Goal: Transaction & Acquisition: Book appointment/travel/reservation

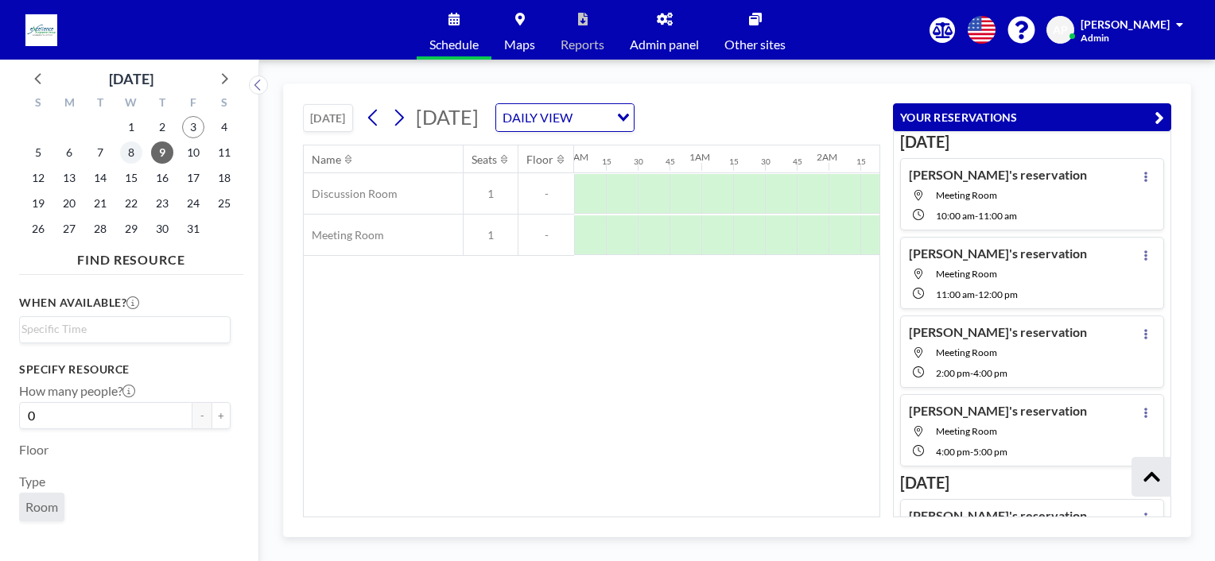
scroll to position [499, 0]
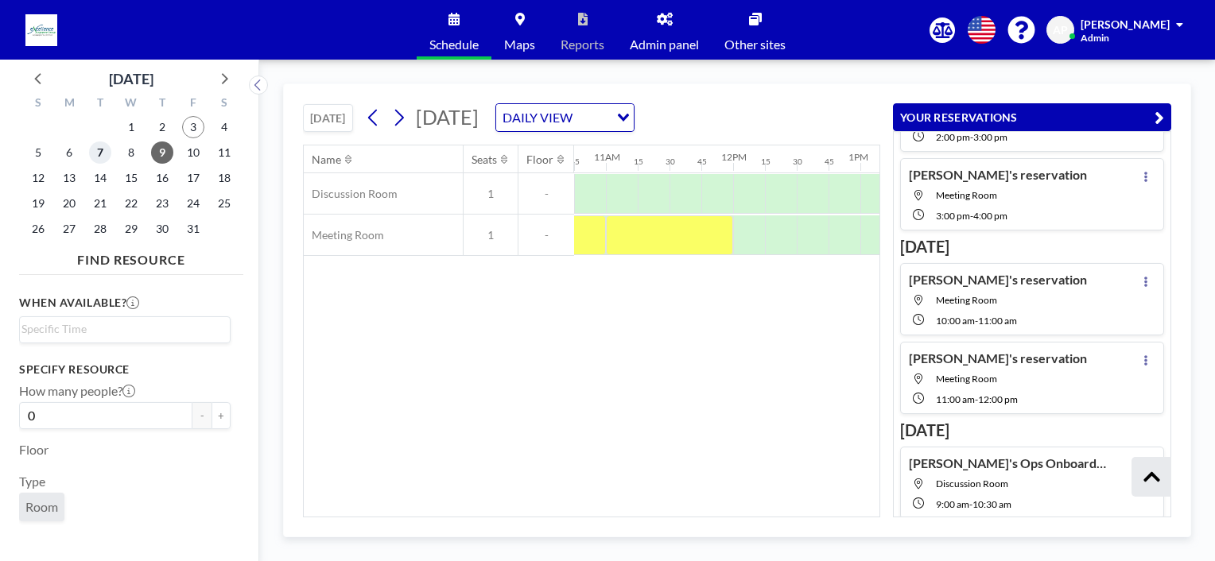
click at [95, 148] on span "7" at bounding box center [100, 153] width 22 height 22
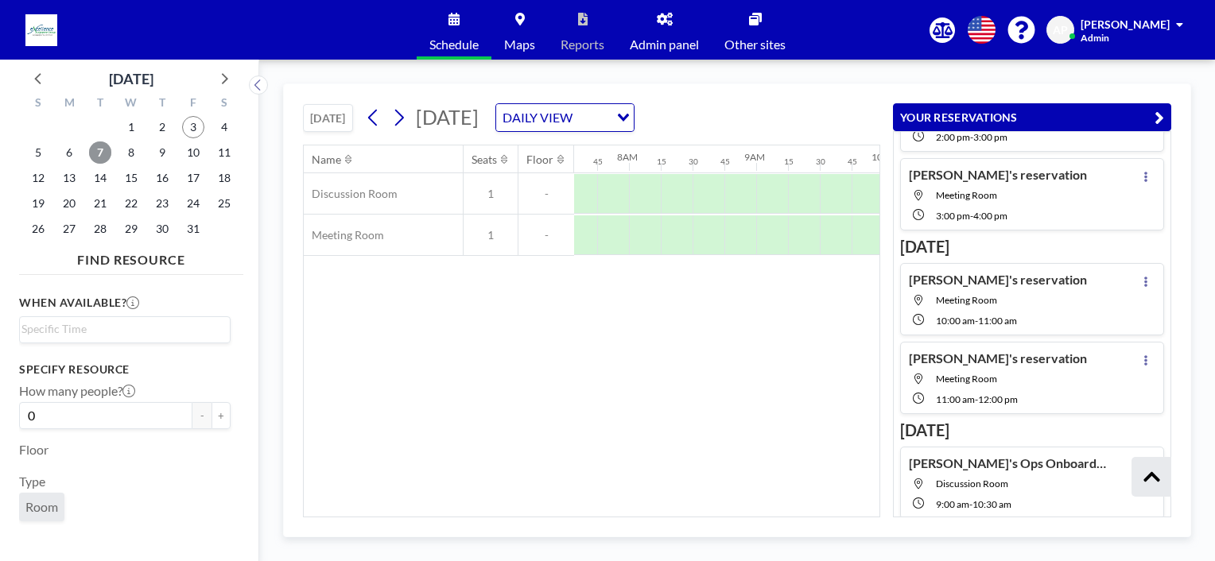
scroll to position [0, 986]
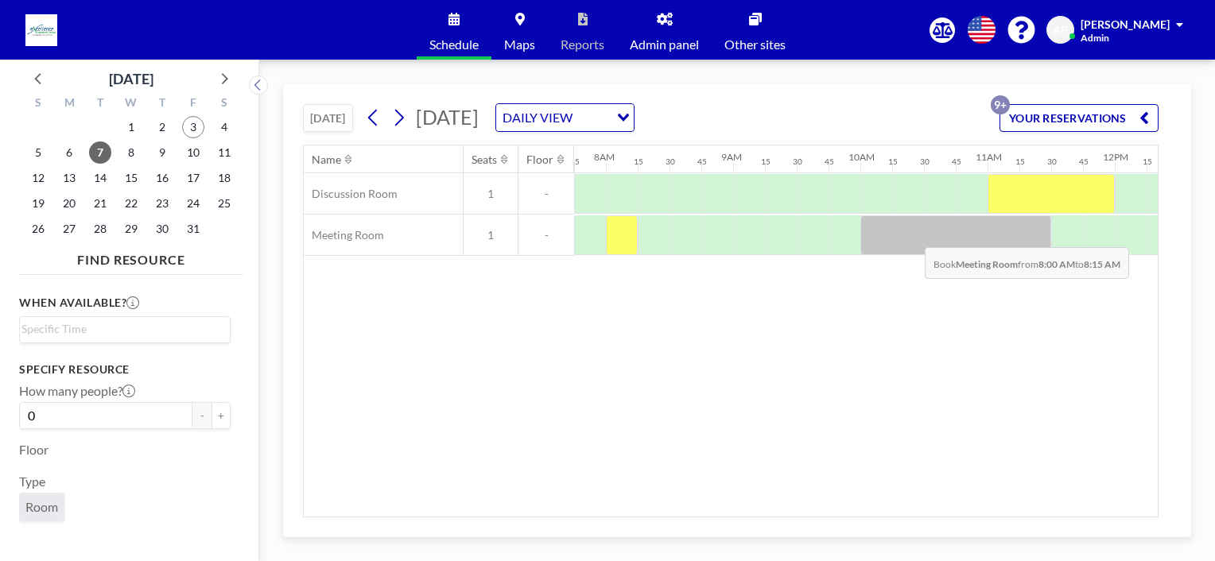
click at [634, 235] on div at bounding box center [622, 235] width 32 height 40
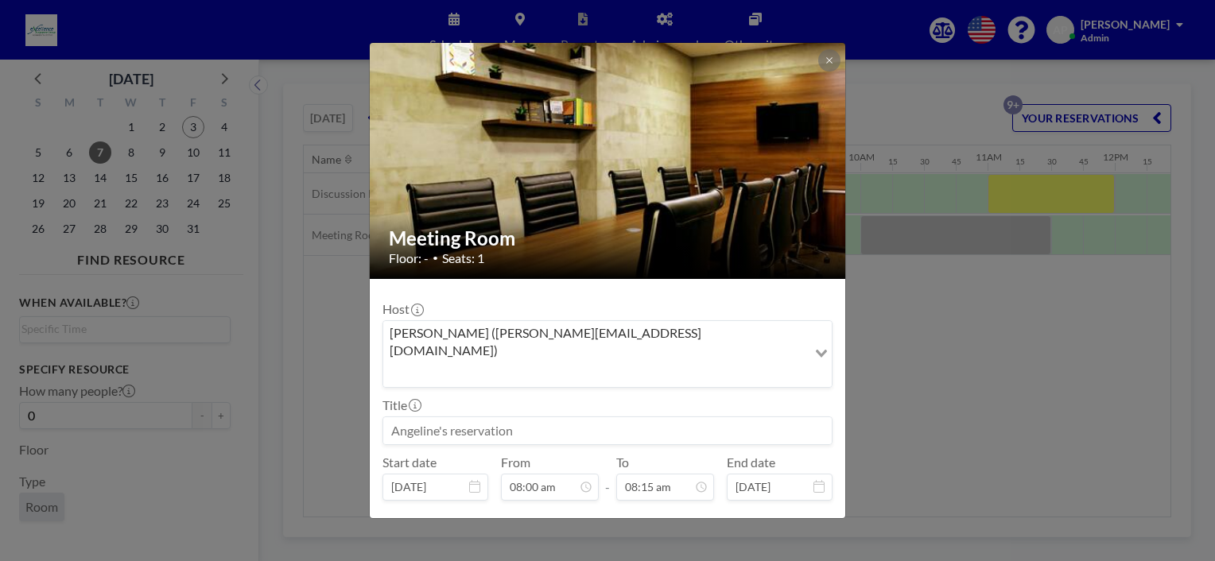
scroll to position [906, 0]
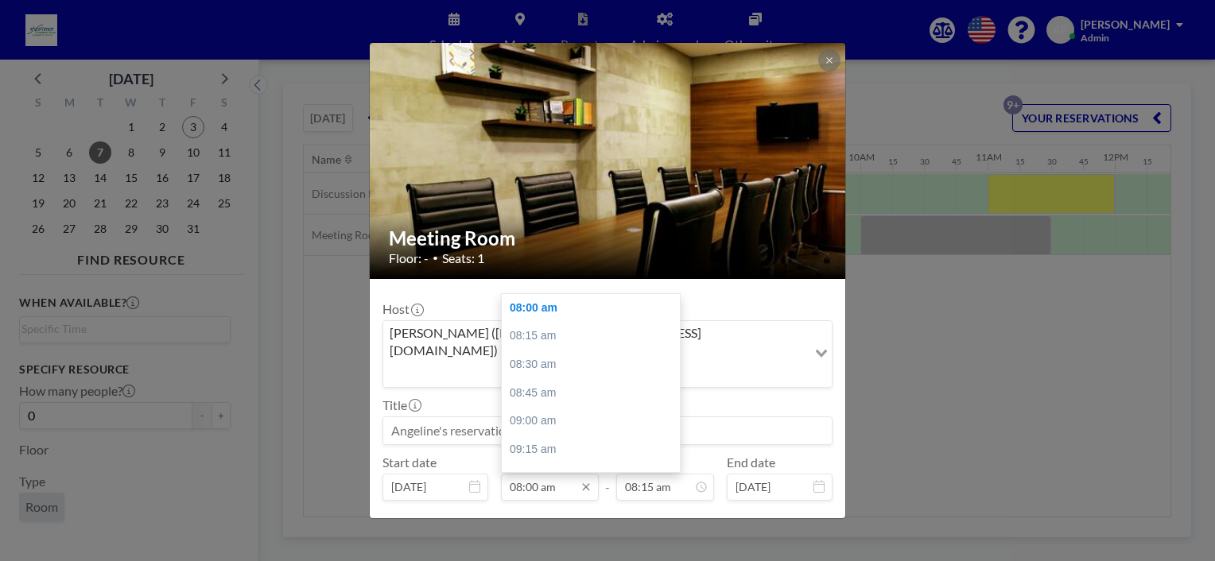
click at [530, 474] on input "08:00 am" at bounding box center [550, 487] width 98 height 27
click at [534, 405] on div "04:00 pm" at bounding box center [595, 419] width 186 height 29
type input "04:00 pm"
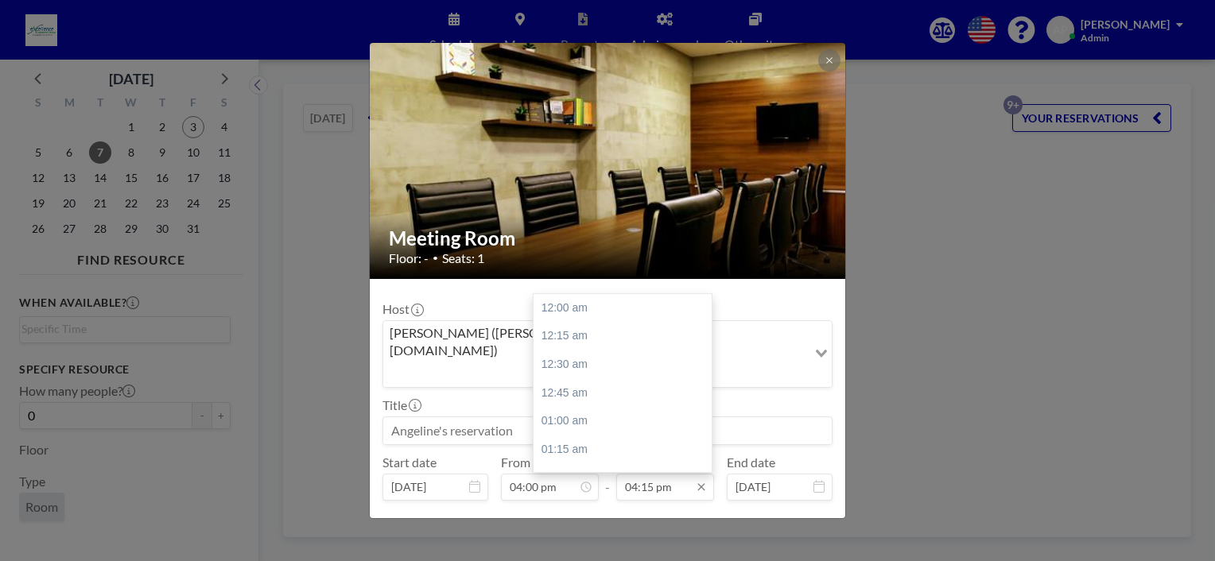
scroll to position [1840, 0]
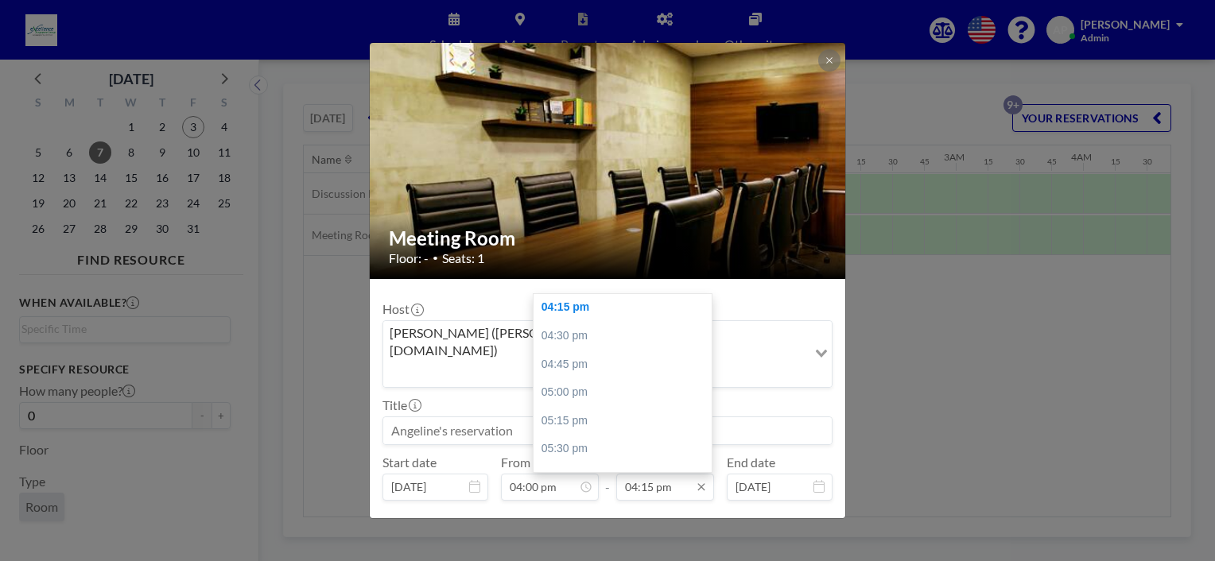
click at [627, 474] on input "04:15 pm" at bounding box center [665, 487] width 98 height 27
click at [563, 378] on div "05:00 pm" at bounding box center [626, 392] width 186 height 29
type input "05:00 pm"
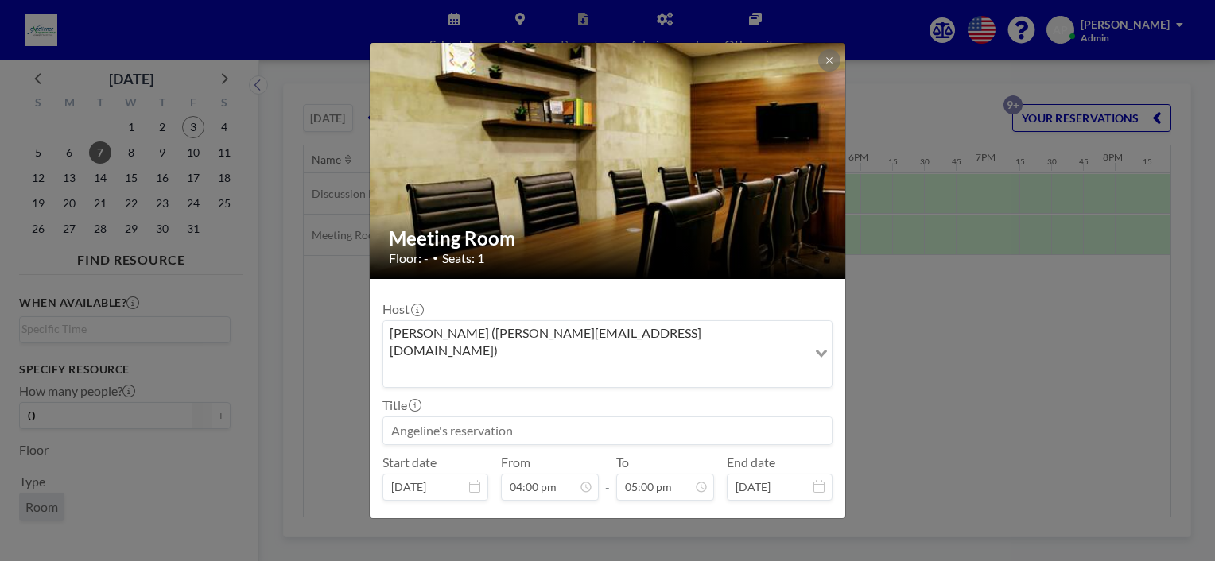
scroll to position [31, 0]
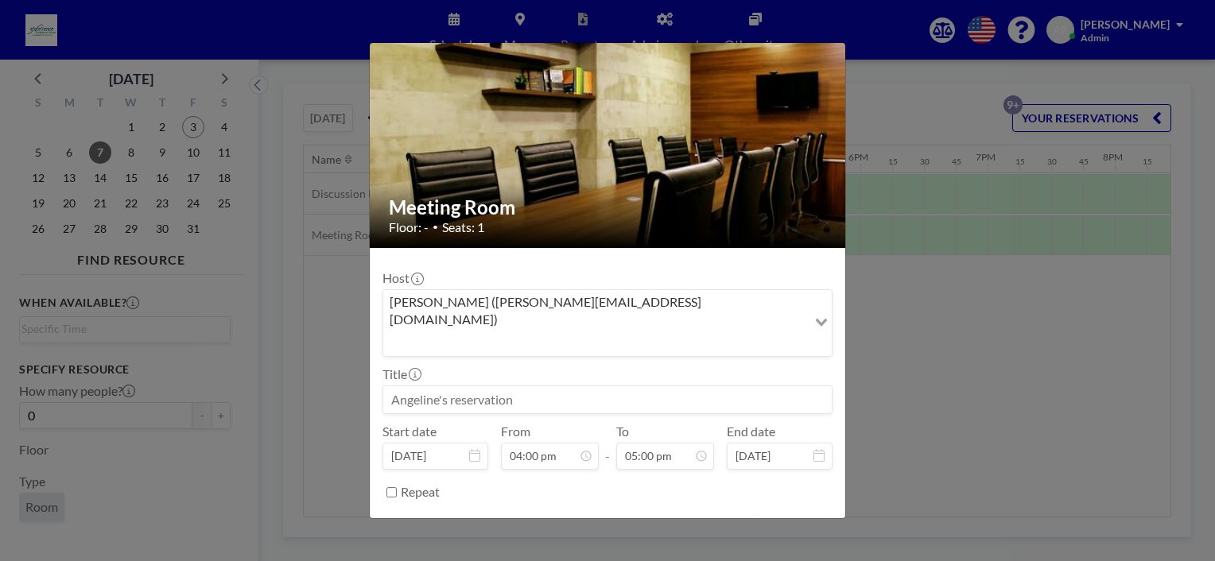
click at [774, 518] on button "BOOK NOW" at bounding box center [792, 532] width 80 height 28
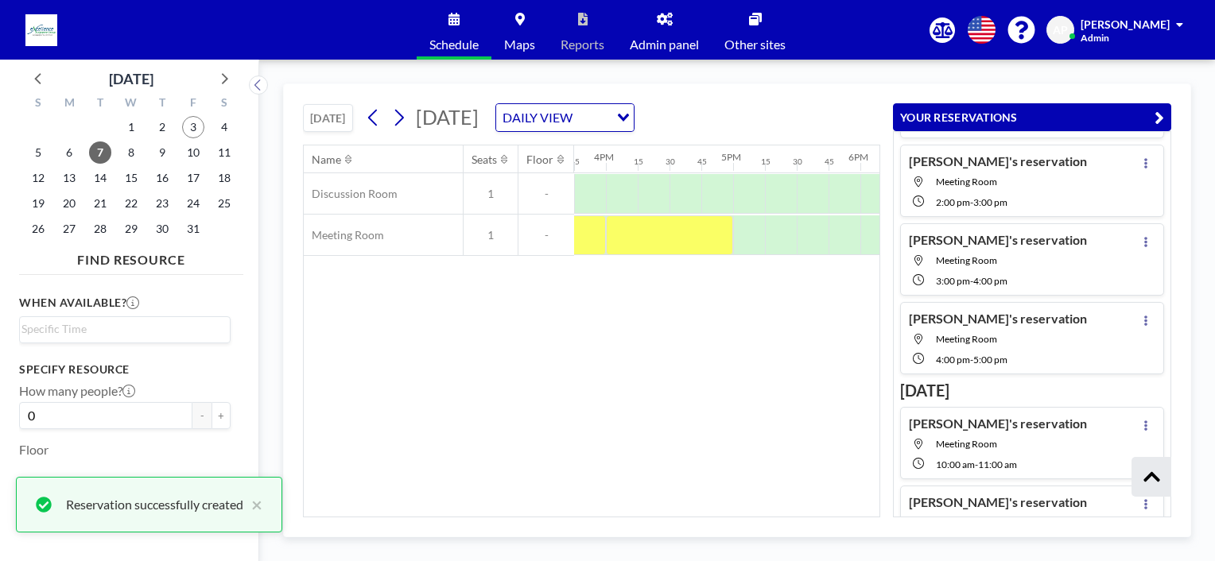
scroll to position [440, 0]
